Goal: Find specific page/section: Find specific page/section

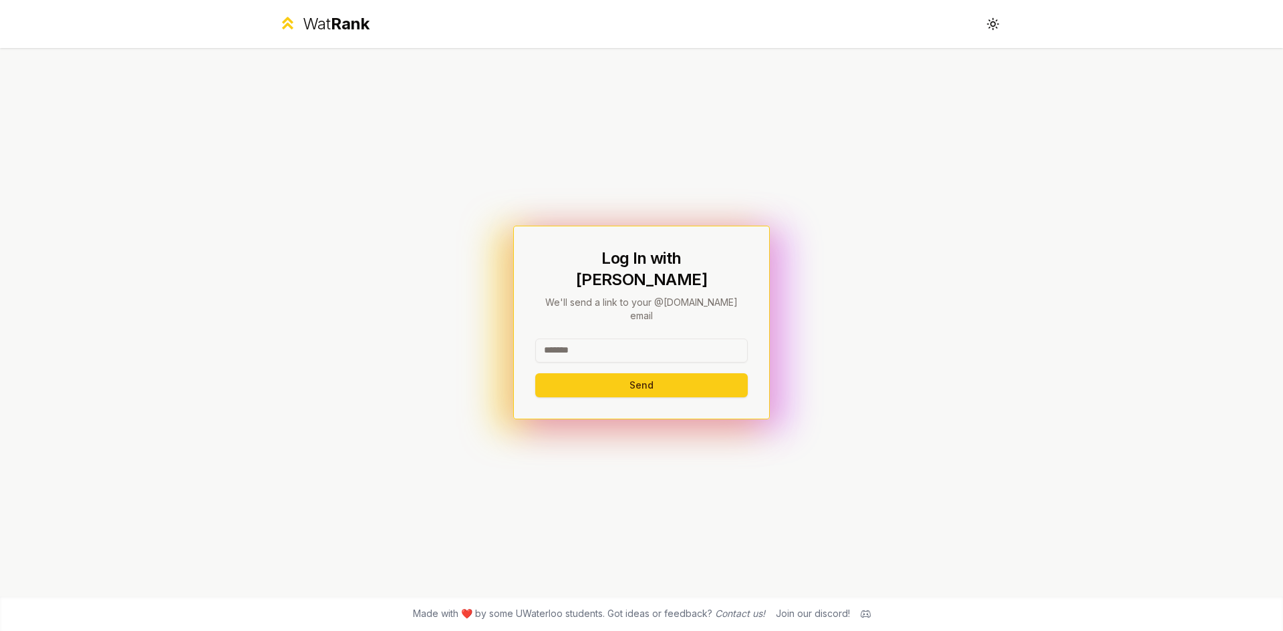
click at [675, 339] on input at bounding box center [641, 351] width 212 height 24
type input "********"
click at [665, 375] on button "Send" at bounding box center [641, 385] width 212 height 24
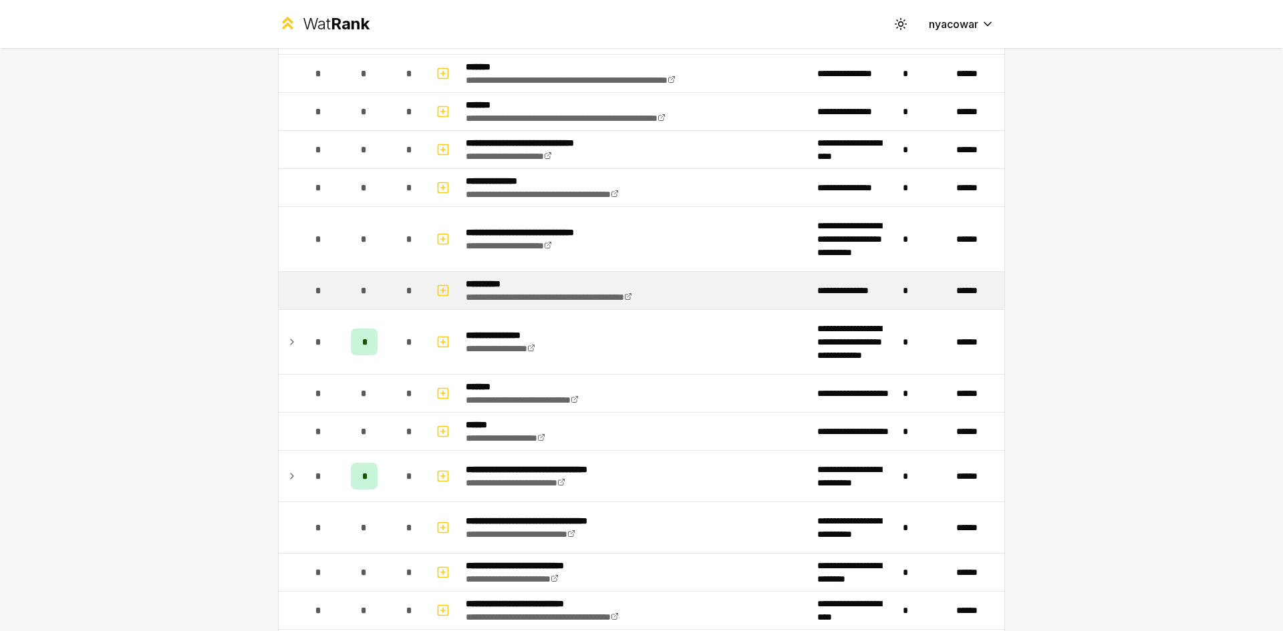
scroll to position [190, 0]
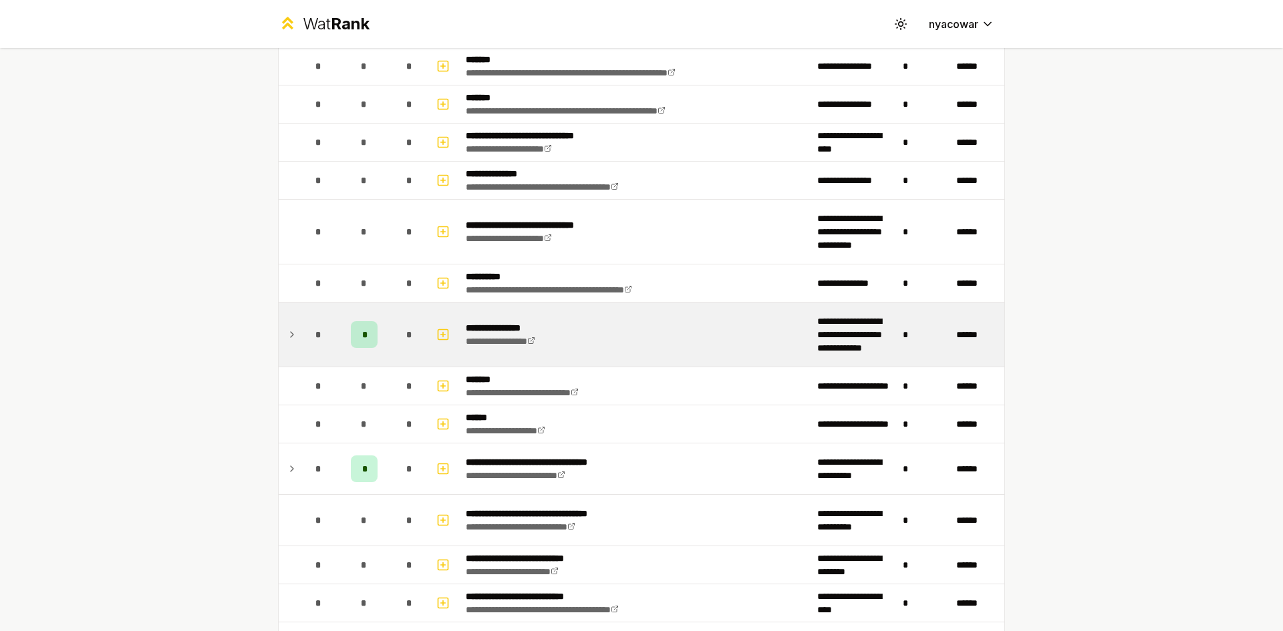
click at [291, 335] on icon at bounding box center [292, 334] width 3 height 5
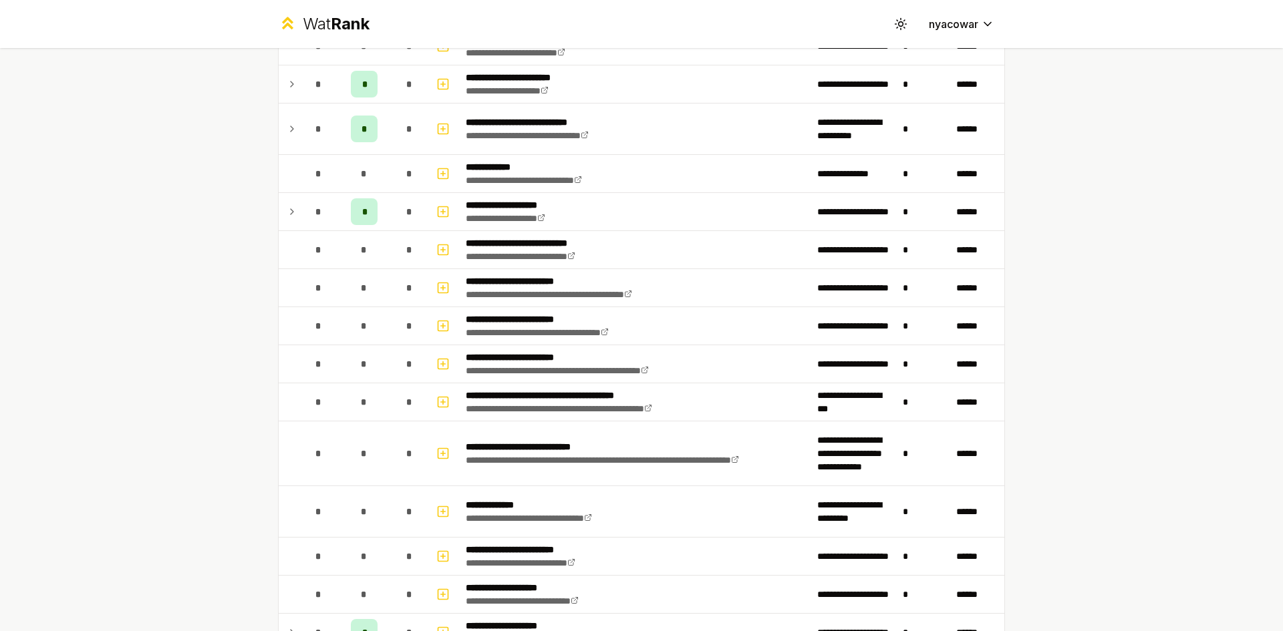
scroll to position [1687, 0]
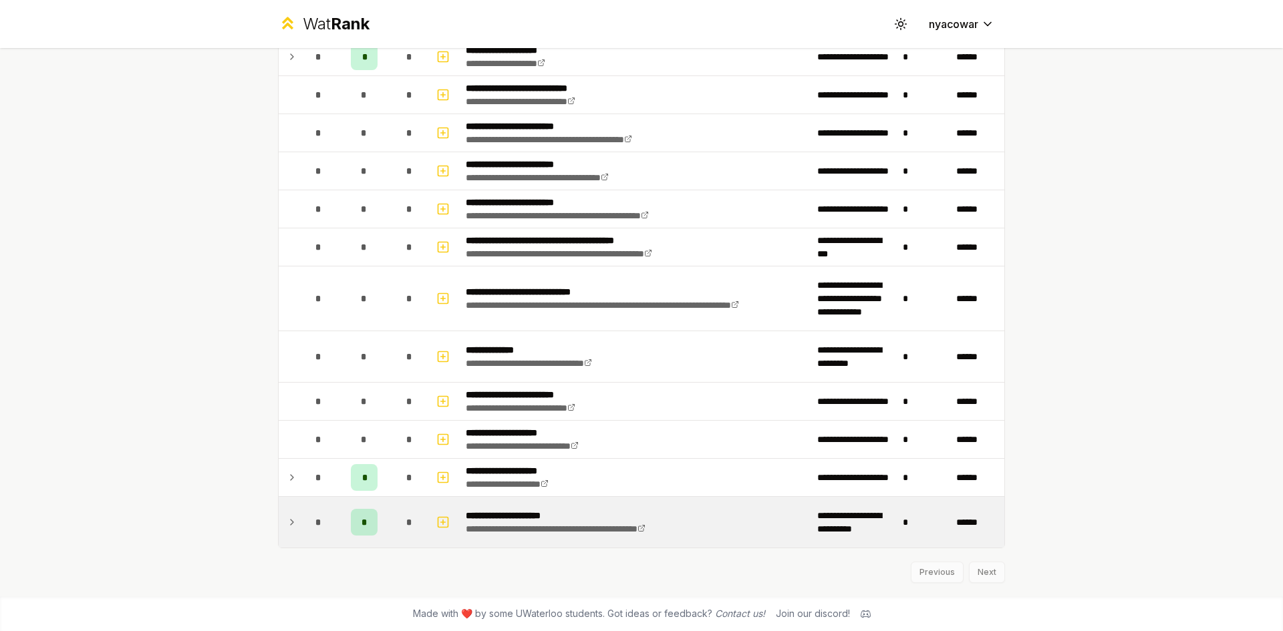
click at [279, 530] on td at bounding box center [289, 522] width 21 height 51
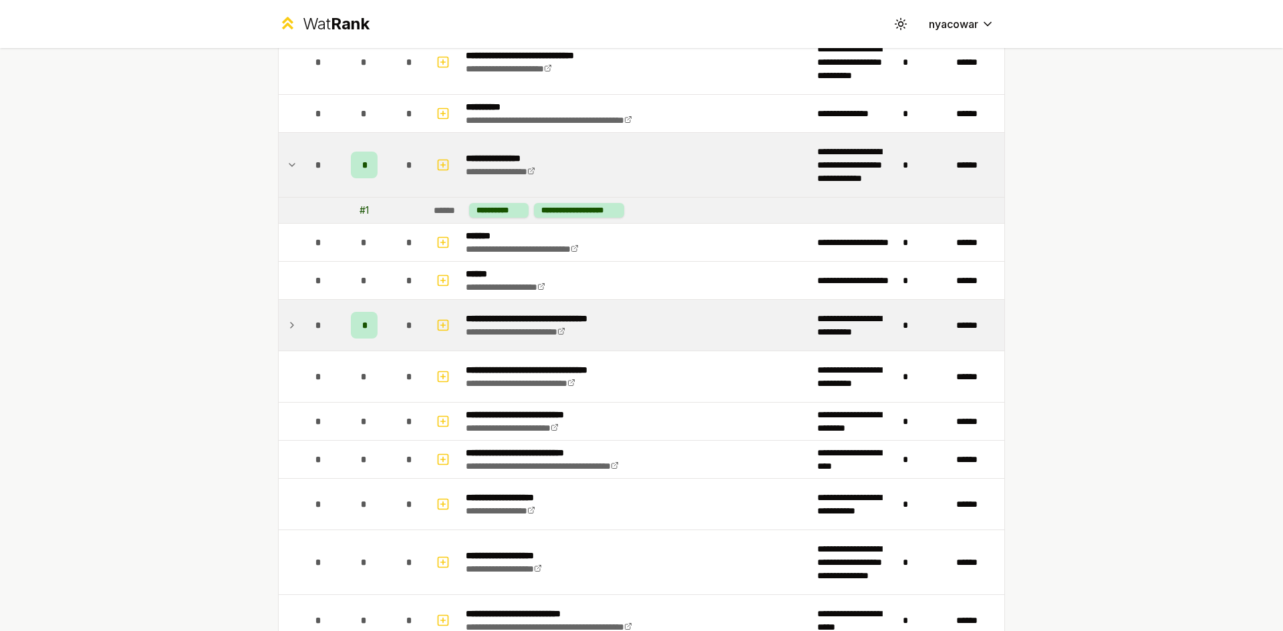
scroll to position [359, 0]
click at [291, 334] on td at bounding box center [289, 326] width 21 height 51
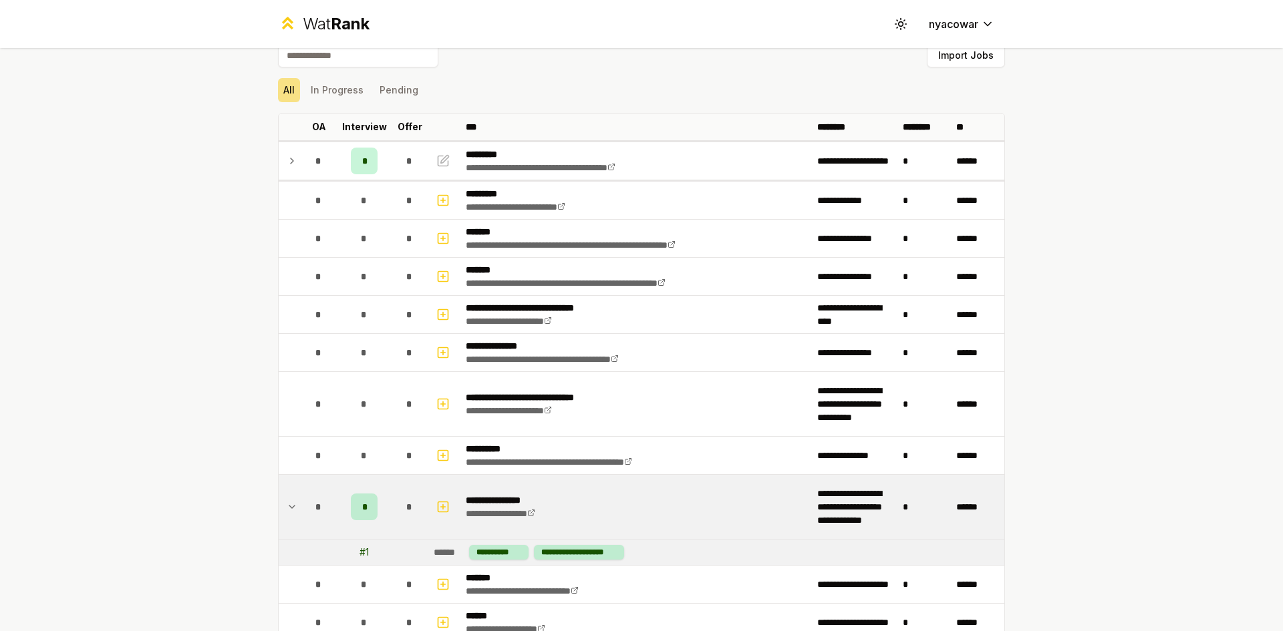
scroll to position [0, 0]
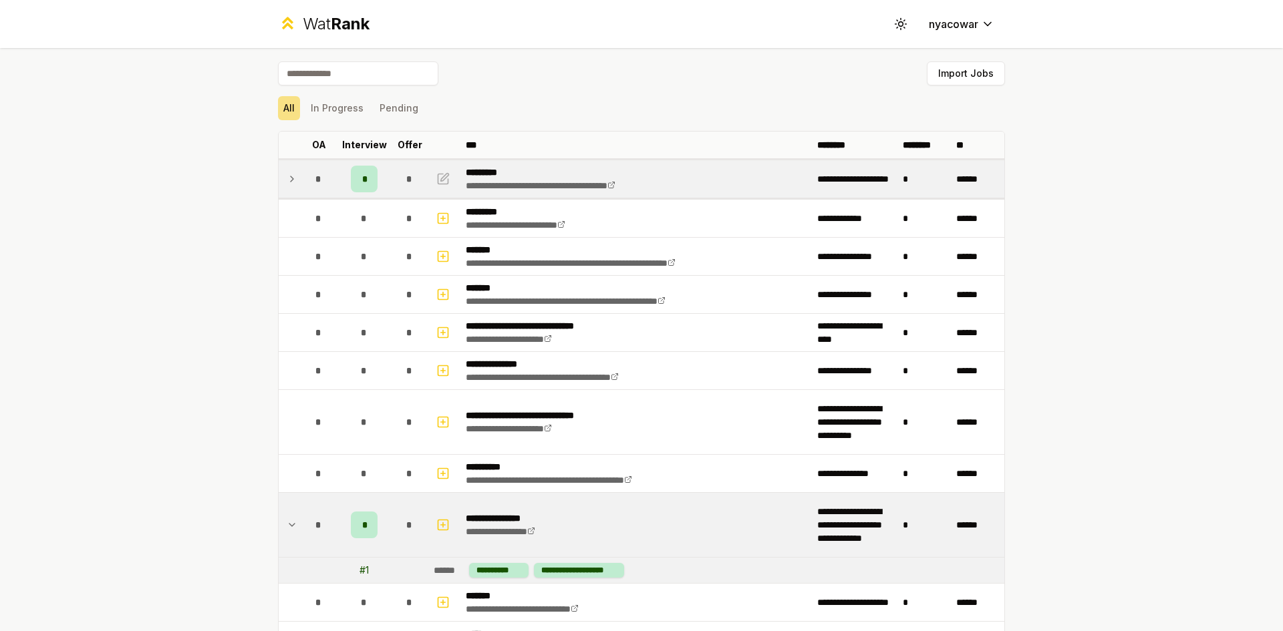
click at [287, 193] on td at bounding box center [289, 178] width 21 height 37
